Goal: Task Accomplishment & Management: Manage account settings

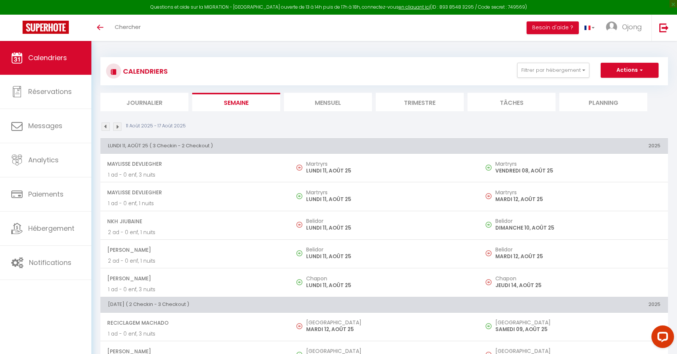
click at [329, 102] on li "Mensuel" at bounding box center [328, 102] width 88 height 18
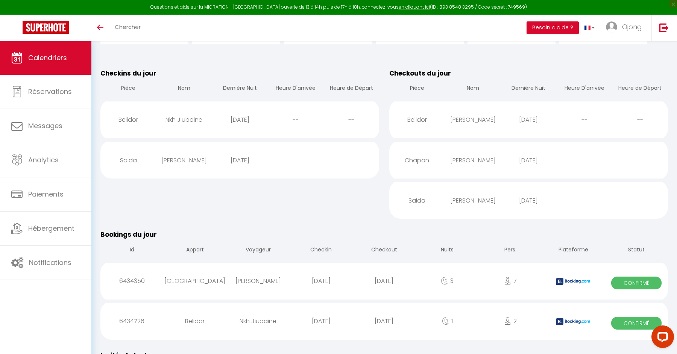
scroll to position [66, 0]
click at [192, 123] on div "Nkh Jiubaine" at bounding box center [184, 121] width 56 height 24
select select "0"
select select "1"
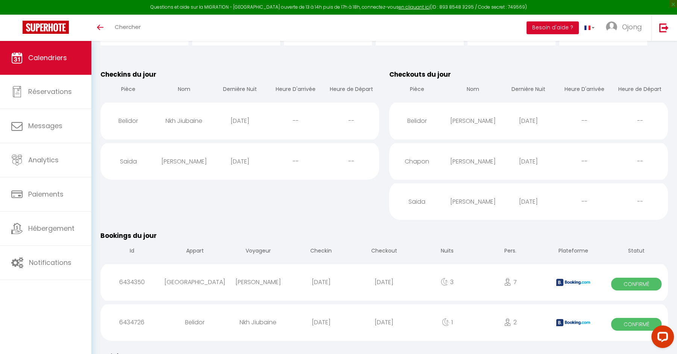
select select
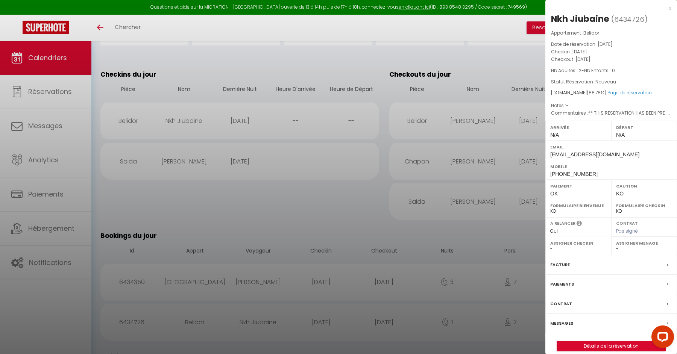
click at [258, 57] on div at bounding box center [338, 177] width 677 height 354
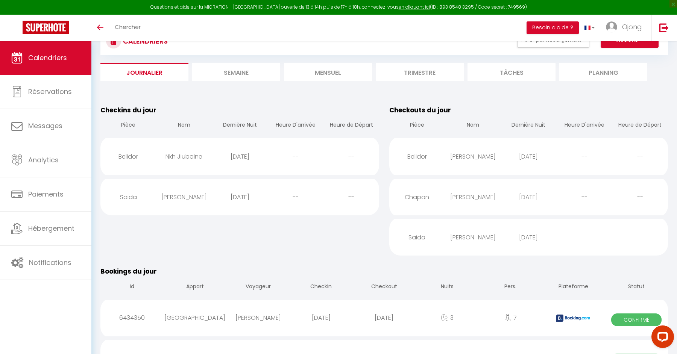
scroll to position [35, 0]
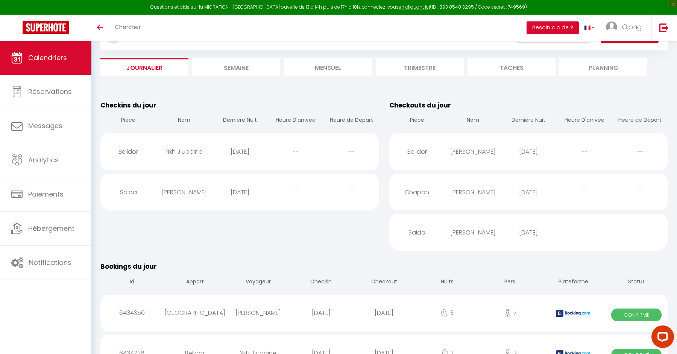
click at [243, 149] on div "[DATE]" at bounding box center [240, 151] width 56 height 24
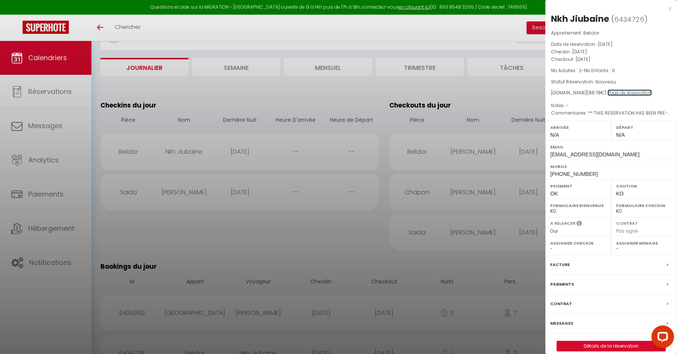
click at [624, 91] on link "Page de réservation" at bounding box center [629, 92] width 44 height 6
click at [131, 116] on div at bounding box center [338, 177] width 677 height 354
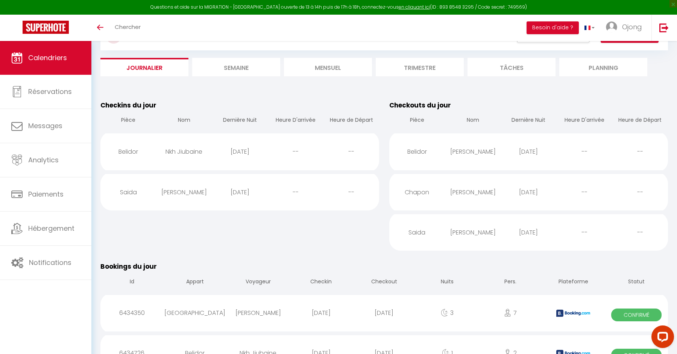
click at [55, 64] on link "Calendriers" at bounding box center [45, 58] width 91 height 34
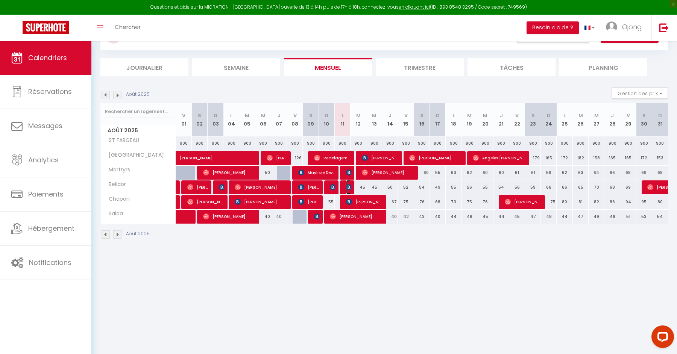
click at [346, 184] on img at bounding box center [349, 187] width 6 height 6
select select "OK"
select select "KO"
select select "0"
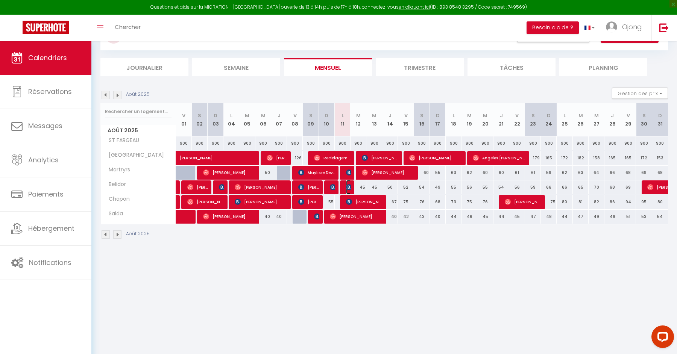
select select "1"
select select
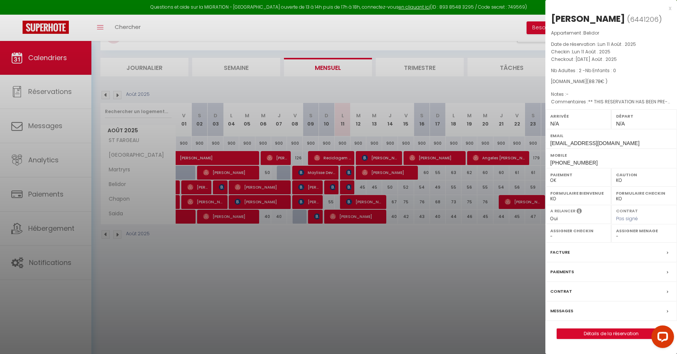
click at [668, 5] on div "x" at bounding box center [608, 8] width 126 height 9
